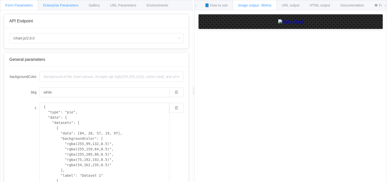
click at [56, 7] on span "Enterprise Parameters" at bounding box center [60, 5] width 35 height 4
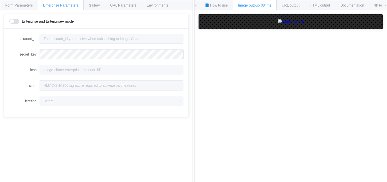
click at [104, 10] on div "API Endpoint /chart.js/2.8.0 /chart /chart.js/2.8.0 General parameters backgrou…" at bounding box center [96, 100] width 192 height 180
click at [100, 4] on div "Gallery" at bounding box center [94, 5] width 22 height 10
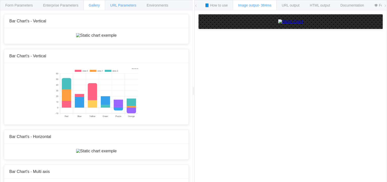
click at [116, 6] on span "URL Parameters" at bounding box center [123, 5] width 26 height 4
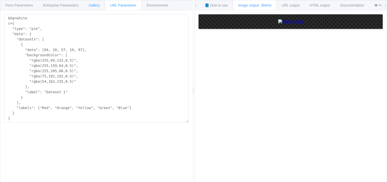
click at [92, 4] on span "Gallery" at bounding box center [94, 5] width 11 height 4
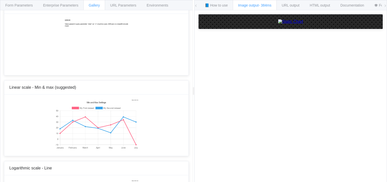
scroll to position [1687, 0]
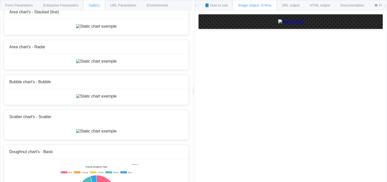
scroll to position [1108, 0]
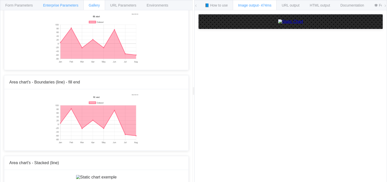
click at [54, 3] on span "Enterprise Parameters" at bounding box center [60, 5] width 35 height 4
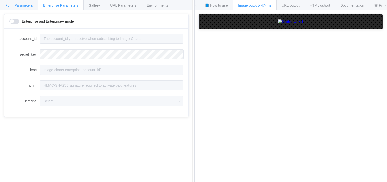
click at [29, 6] on span "Form Parameters" at bounding box center [18, 5] width 27 height 4
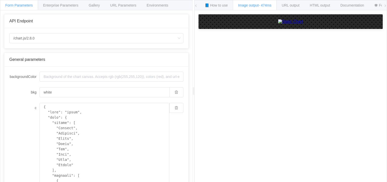
click at [278, 24] on img at bounding box center [290, 21] width 25 height 5
drag, startPoint x: 68, startPoint y: 128, endPoint x: 55, endPoint y: 127, distance: 13.3
click at [55, 127] on textarea "c" at bounding box center [105, 157] width 130 height 109
click at [70, 135] on textarea "c" at bounding box center [105, 157] width 130 height 109
click at [64, 138] on textarea "c" at bounding box center [105, 157] width 130 height 109
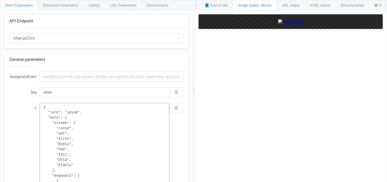
click at [64, 144] on textarea "c" at bounding box center [105, 157] width 130 height 109
click at [60, 151] on textarea "c" at bounding box center [105, 157] width 130 height 109
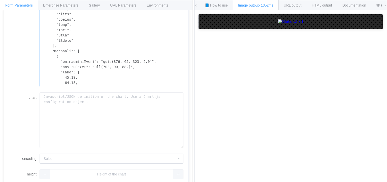
scroll to position [94, 0]
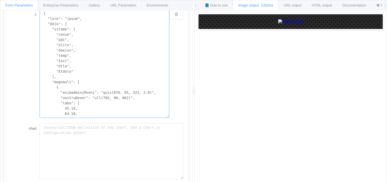
drag, startPoint x: 62, startPoint y: 61, endPoint x: 56, endPoint y: 62, distance: 6.8
click at [56, 62] on textarea "c" at bounding box center [105, 63] width 130 height 109
paste textarea "Sっ気"
drag, startPoint x: 63, startPoint y: 65, endPoint x: 56, endPoint y: 66, distance: 6.8
click at [56, 66] on textarea "c" at bounding box center [105, 63] width 130 height 109
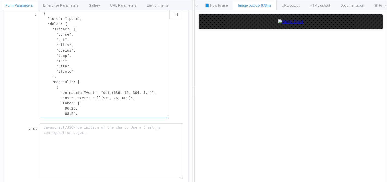
paste textarea "破壊力"
drag, startPoint x: 66, startPoint y: 71, endPoint x: 56, endPoint y: 71, distance: 9.8
click at [56, 71] on textarea "c" at bounding box center [105, 63] width 130 height 109
paste textarea "色気"
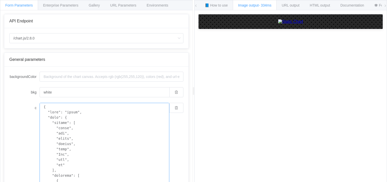
drag, startPoint x: 55, startPoint y: 65, endPoint x: 36, endPoint y: 99, distance: 38.8
paste textarea "演技力" ], "datasets": [ { "label": "宇都宮しをん", "backgroundColor": "rgba(255, 99, 13…"
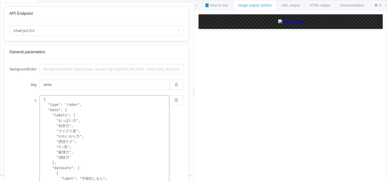
drag, startPoint x: 81, startPoint y: 56, endPoint x: 25, endPoint y: -24, distance: 97.5
click at [25, 0] on html "Form Parameters Enterprise Parameters Gallery URL Parameters Environments API E…" at bounding box center [193, 91] width 387 height 182
paste textarea
type textarea "{ "type": "radar", "data": { "labels": [ "おっぱい力", "包容力", "グイグイ度", "かわいがり力", "誘惑…"
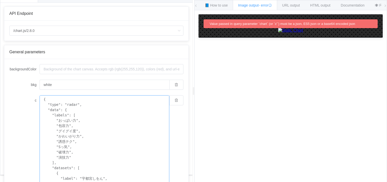
drag, startPoint x: 75, startPoint y: 54, endPoint x: 16, endPoint y: -12, distance: 88.4
click at [16, 0] on html "Form Parameters Enterprise Parameters Gallery URL Parameters Environments API E…" at bounding box center [193, 91] width 387 height 182
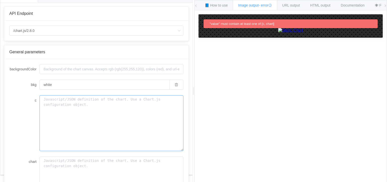
click at [57, 102] on textarea "c" at bounding box center [112, 123] width 144 height 56
paste textarea "{ "type": "radar", "data": { "labels": [ "おっぱい力", "包容力", "グイグイ度", "かわいがり力", "誘惑…"
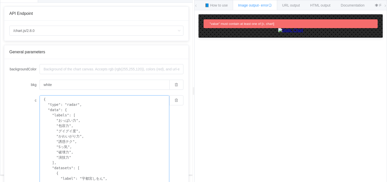
scroll to position [21, 0]
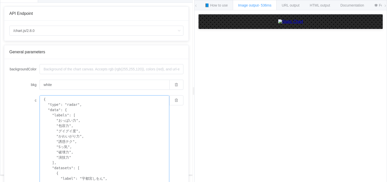
drag, startPoint x: 50, startPoint y: 55, endPoint x: 30, endPoint y: -14, distance: 72.2
click at [30, 0] on html "Form Parameters Enterprise Parameters Gallery URL Parameters Environments API E…" at bounding box center [193, 91] width 387 height 182
paste textarea ", 5, 4, 5, 5, 3, 10, 4 ] } ] }, "options": { "scales": { "r": { "min": 0, "max"…"
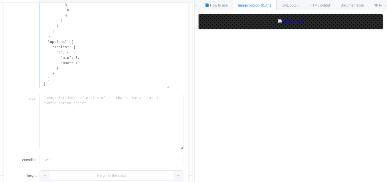
scroll to position [94, 0]
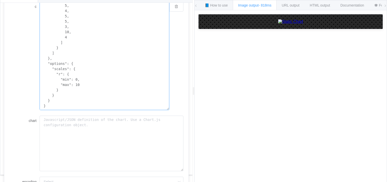
type textarea "{ "type": "radar", "data": { "labels": [ "おっぱい力", "包容力", "グイグイ度", "かわいがり力", "誘惑…"
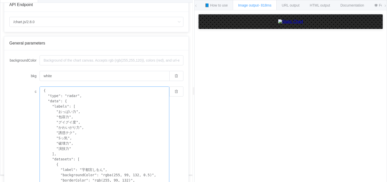
scroll to position [0, 0]
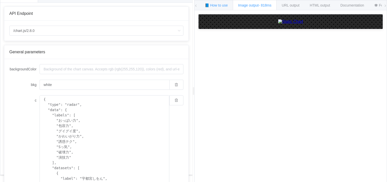
click at [218, 4] on span "📘 How to use" at bounding box center [216, 5] width 23 height 4
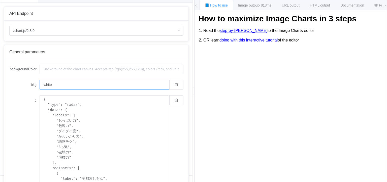
click at [75, 83] on input "white" at bounding box center [105, 85] width 130 height 10
click at [261, 4] on span "- 818ms" at bounding box center [265, 5] width 13 height 4
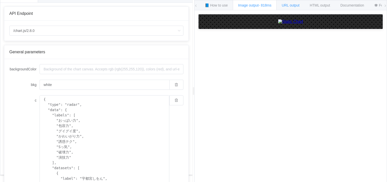
click at [292, 3] on span "URL output" at bounding box center [290, 5] width 18 height 4
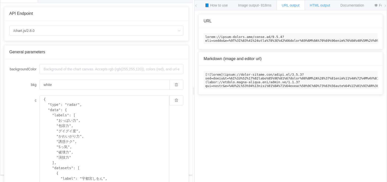
click at [316, 4] on span "HTML output" at bounding box center [320, 5] width 20 height 4
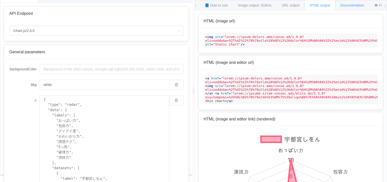
click at [348, 2] on div "Documentation" at bounding box center [352, 5] width 34 height 10
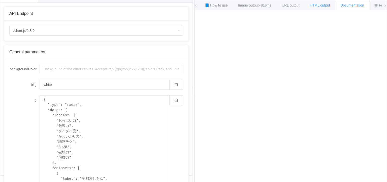
click at [325, 3] on span "HTML output" at bounding box center [320, 5] width 20 height 4
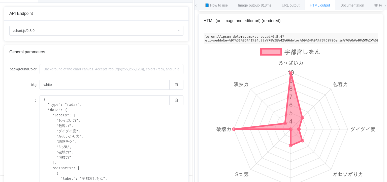
scroll to position [252, 0]
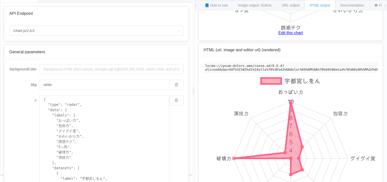
click at [286, 34] on link "Edit this chart" at bounding box center [290, 33] width 174 height 5
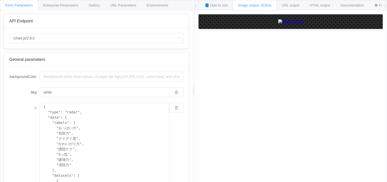
click at [385, 7] on span at bounding box center [384, 5] width 3 height 11
click at [385, 6] on icon at bounding box center [384, 5] width 3 height 3
click at [304, 6] on span "Documentation" at bounding box center [298, 5] width 24 height 4
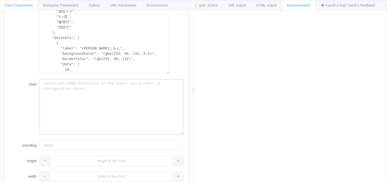
scroll to position [144, 0]
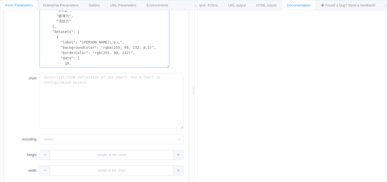
drag, startPoint x: 96, startPoint y: 43, endPoint x: 76, endPoint y: 43, distance: 20.1
click at [76, 43] on textarea "{ "type": "radar", "data": { "labels": [ "おっぱい力", "包容力", "グイグイ度", "かわいがり力", "誘惑…" at bounding box center [105, 13] width 130 height 109
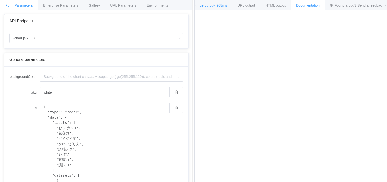
type textarea "{ "type": "radar", "data": { "labels": [ "おっぱい力", "包容力", "グイグイ度", "かわいがり力", "誘惑…"
click at [208, 7] on div "Image output - 968ms" at bounding box center [210, 5] width 44 height 10
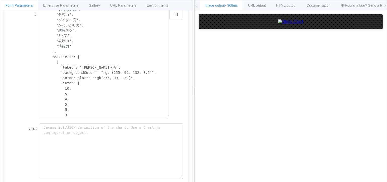
scroll to position [144, 0]
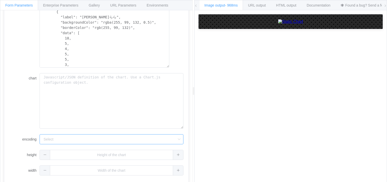
click at [57, 140] on input "encoding" at bounding box center [112, 139] width 144 height 10
click at [51, 139] on input "encoding" at bounding box center [112, 139] width 144 height 10
click at [51, 140] on input "encoding" at bounding box center [112, 139] width 144 height 10
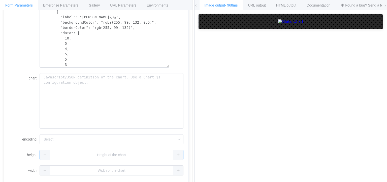
click at [56, 158] on input "text" at bounding box center [112, 155] width 144 height 10
drag, startPoint x: 92, startPoint y: 154, endPoint x: 94, endPoint y: 152, distance: 3.2
click at [92, 154] on input "text" at bounding box center [112, 155] width 144 height 10
click at [179, 155] on div at bounding box center [112, 155] width 144 height 10
click at [154, 155] on input "1" at bounding box center [105, 155] width 130 height 10
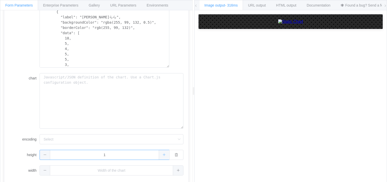
click at [162, 154] on icon at bounding box center [163, 154] width 3 height 3
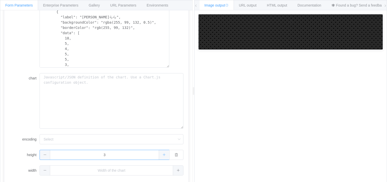
click at [162, 154] on icon at bounding box center [163, 154] width 3 height 3
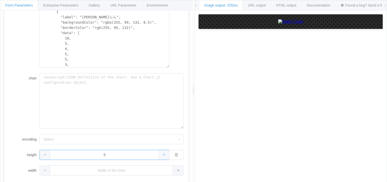
click at [162, 154] on icon at bounding box center [163, 154] width 3 height 3
click at [162, 153] on icon at bounding box center [163, 154] width 3 height 3
click at [160, 153] on span at bounding box center [164, 155] width 10 height 10
click at [159, 153] on span at bounding box center [164, 155] width 10 height 10
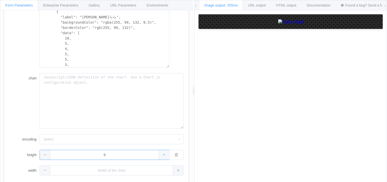
type input "10"
click at [176, 155] on button "button" at bounding box center [176, 155] width 14 height 10
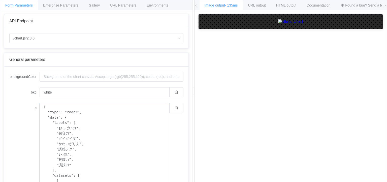
drag, startPoint x: 78, startPoint y: 145, endPoint x: 54, endPoint y: 146, distance: 23.7
click at [54, 146] on textarea "{ "type": "radar", "data": { "labels": [ "おっぱい力", "包容力", "グイグイ度", "かわいがり力", "誘惑…" at bounding box center [105, 157] width 130 height 109
click at [123, 135] on textarea "{ "type": "radar", "data": { "labels": [ "おっぱい力", "包容力", "グイグイ度", "かわいがり力", "誘惑…" at bounding box center [105, 157] width 130 height 109
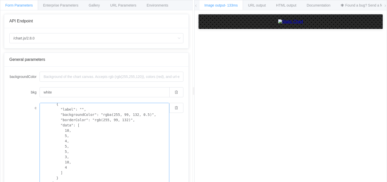
scroll to position [101, 0]
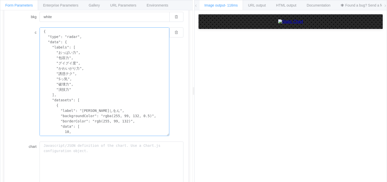
drag, startPoint x: 95, startPoint y: 111, endPoint x: 76, endPoint y: 109, distance: 19.3
click at [76, 109] on textarea "{ "type": "radar", "data": { "labels": [ "おっぱい力", "包容力", "グイグイ度", "かわいがり力", "誘惑…" at bounding box center [105, 81] width 130 height 109
paste textarea "[PERSON_NAME]"
click at [95, 110] on textarea "{ "type": "radar", "data": { "labels": [ "おっぱい力", "包容力", "グイグイ度", "かわいがり力", "誘惑…" at bounding box center [105, 81] width 130 height 109
type textarea "{ "type": "radar", "data": { "labels": [ "おっぱい力", "包容力", "グイグイ度", "かわいがり力", "誘惑…"
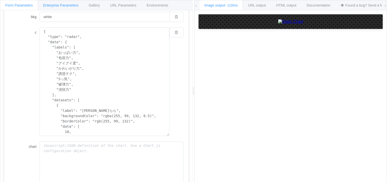
click at [73, 8] on div "Enterprise Parameters" at bounding box center [61, 5] width 46 height 10
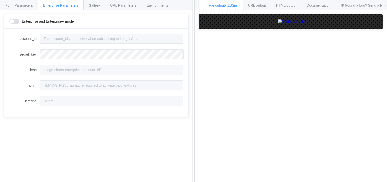
click at [101, 11] on div "API Endpoint /chart.js/2.8.0 /chart /chart.js/2.8.0 General parameters backgrou…" at bounding box center [96, 100] width 192 height 180
click at [99, 8] on div "Gallery" at bounding box center [94, 5] width 22 height 10
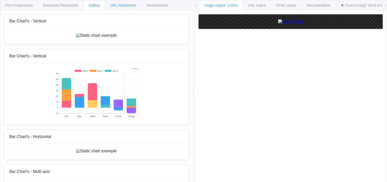
click at [124, 7] on div "URL Parameters" at bounding box center [123, 5] width 37 height 10
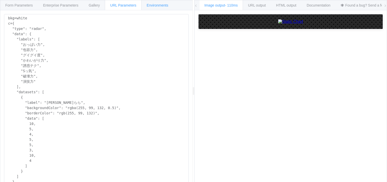
click at [163, 6] on span "Environments" at bounding box center [158, 5] width 22 height 4
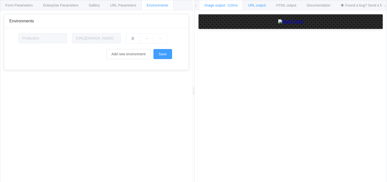
click at [263, 7] on div "URL output" at bounding box center [257, 5] width 28 height 10
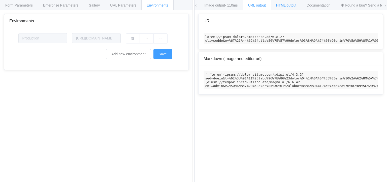
click at [283, 6] on span "HTML output" at bounding box center [286, 5] width 20 height 4
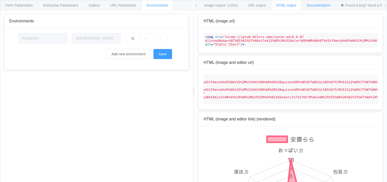
click at [317, 5] on span "Documentation" at bounding box center [318, 5] width 24 height 4
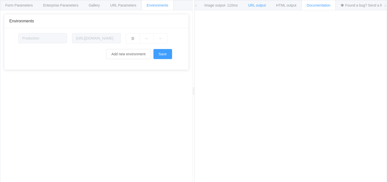
click at [266, 6] on span "URL output" at bounding box center [257, 5] width 18 height 4
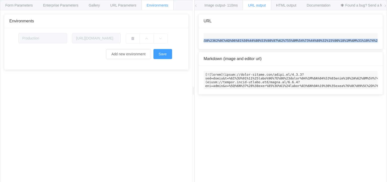
scroll to position [0, 2576]
drag, startPoint x: 205, startPoint y: 37, endPoint x: 386, endPoint y: 50, distance: 182.2
click at [386, 50] on div "📘 How to use Image output - 110ms URL output HTML output Documentation 🕷 Found …" at bounding box center [290, 91] width 193 height 183
copy code "https://[DOMAIN_NAME]/chart.js/2.8.0?bkg=white&c=%7B%0A%20%20%22type%22%3A%20%2…"
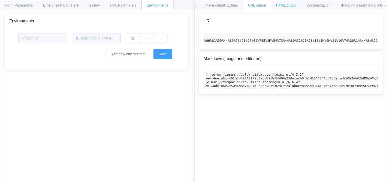
click at [290, 7] on div "HTML output" at bounding box center [286, 5] width 31 height 10
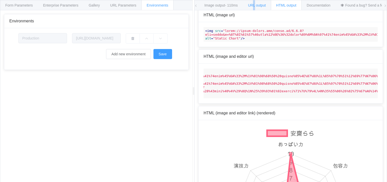
click at [255, 4] on span "URL output" at bounding box center [257, 5] width 18 height 4
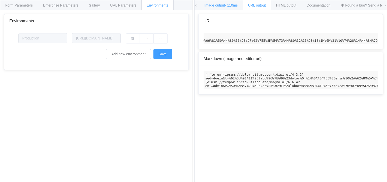
click at [231, 6] on span "- 110ms" at bounding box center [231, 5] width 13 height 4
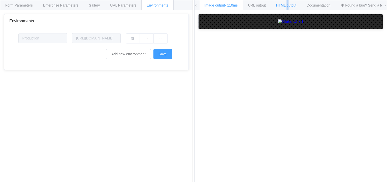
click at [288, 9] on div "HTML output" at bounding box center [286, 5] width 31 height 10
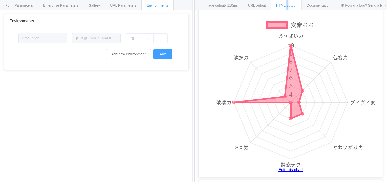
scroll to position [115, 0]
